Goal: Use online tool/utility: Utilize a website feature to perform a specific function

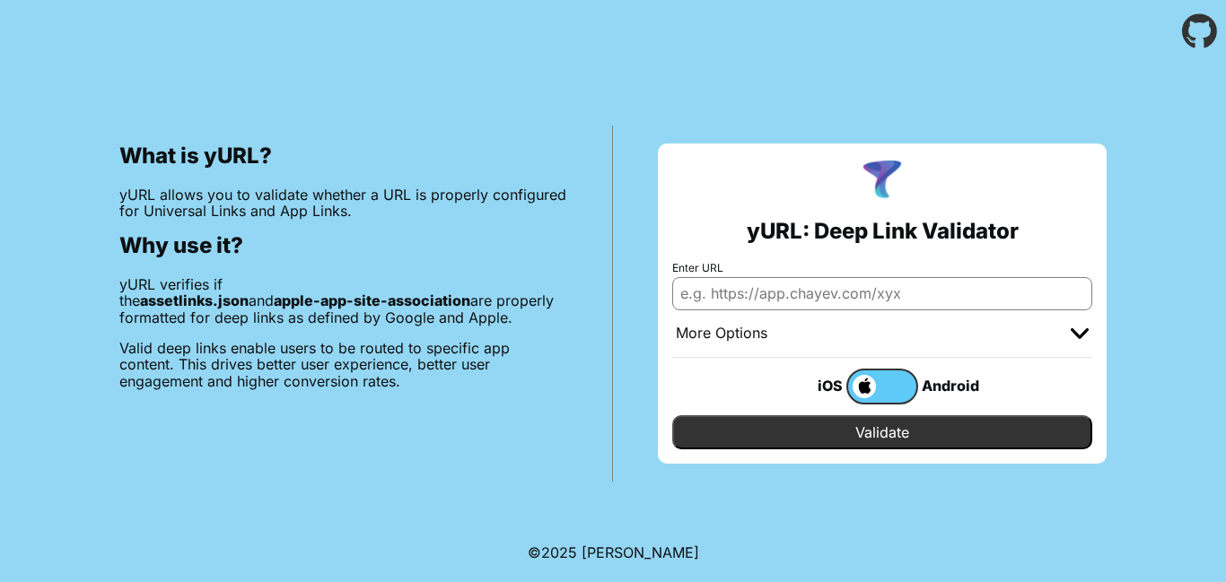
click at [832, 440] on input "Validate" at bounding box center [882, 432] width 420 height 34
type input "tinyurl"
click at [672, 415] on input "Validate" at bounding box center [882, 432] width 420 height 34
